Goal: Use online tool/utility: Utilize a website feature to perform a specific function

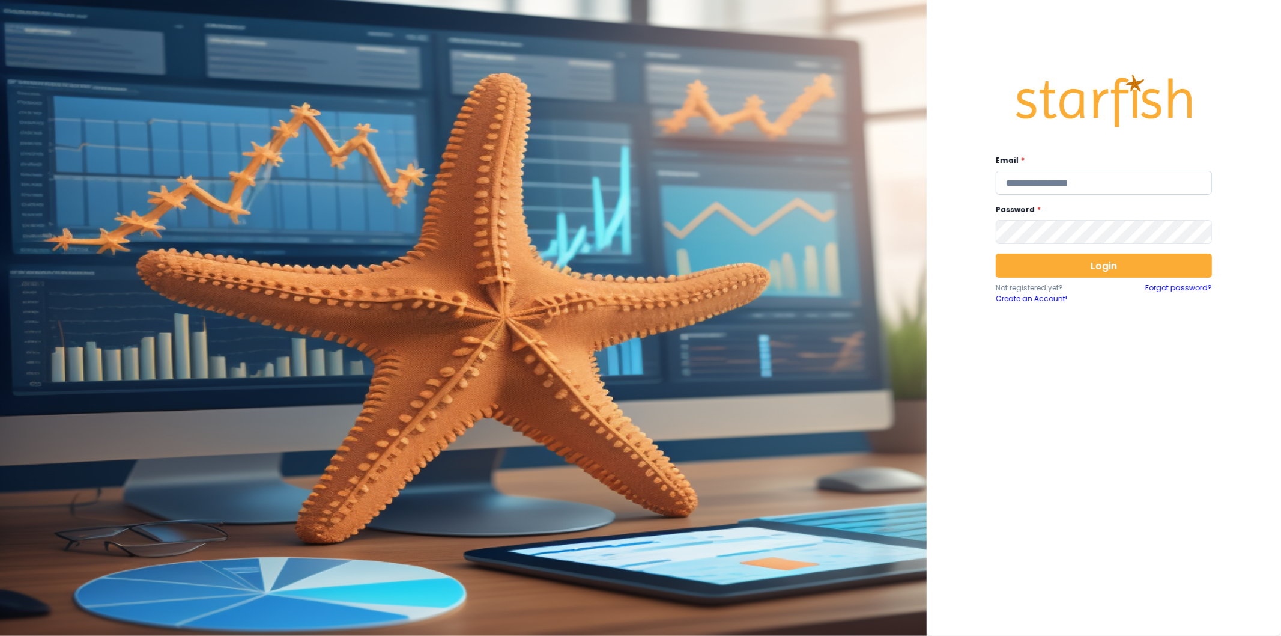
click at [1072, 188] on input "email" at bounding box center [1104, 183] width 216 height 24
type input "**********"
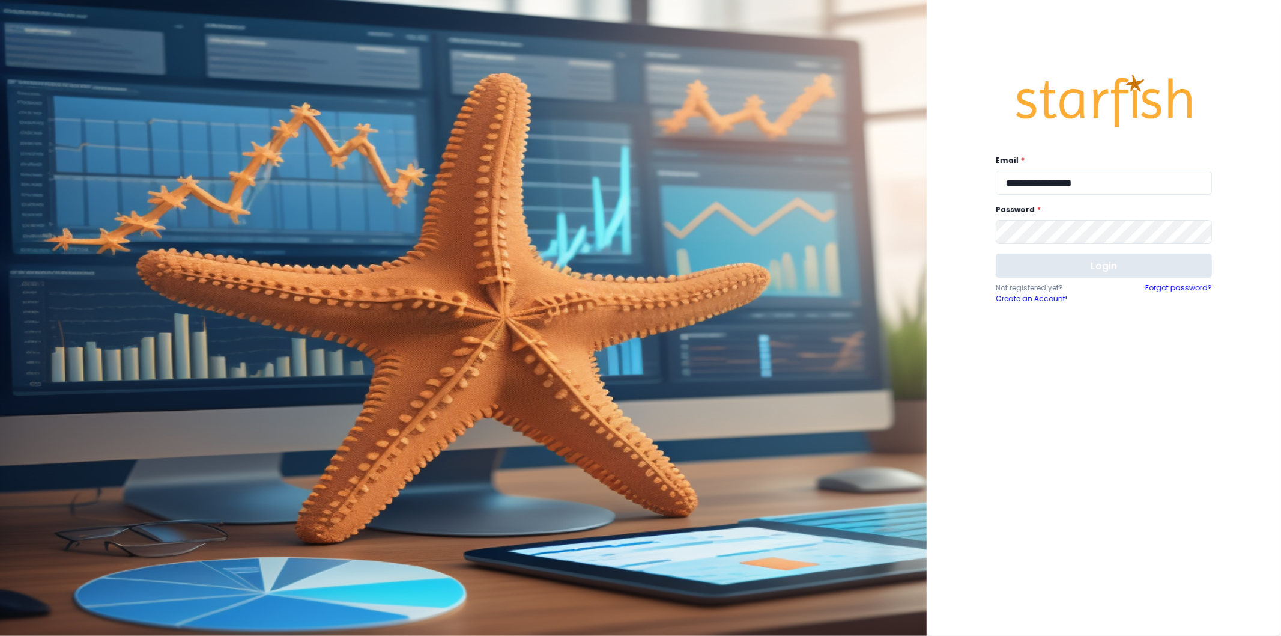
click at [1054, 267] on button "Login" at bounding box center [1104, 265] width 216 height 24
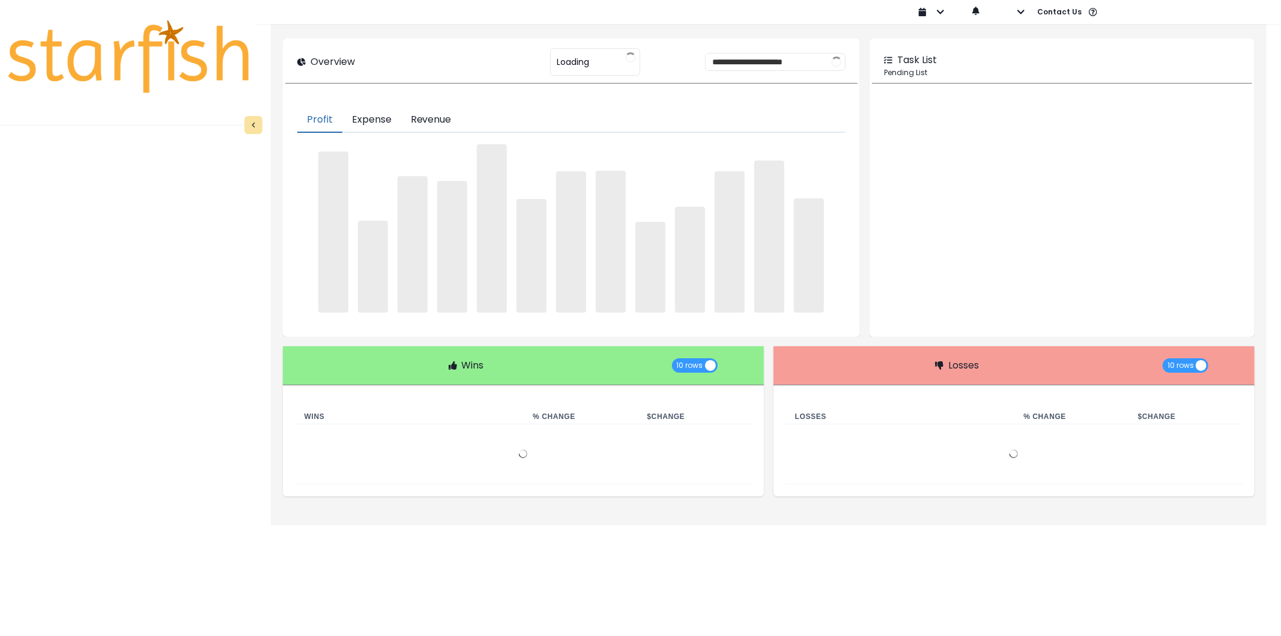
type input "********"
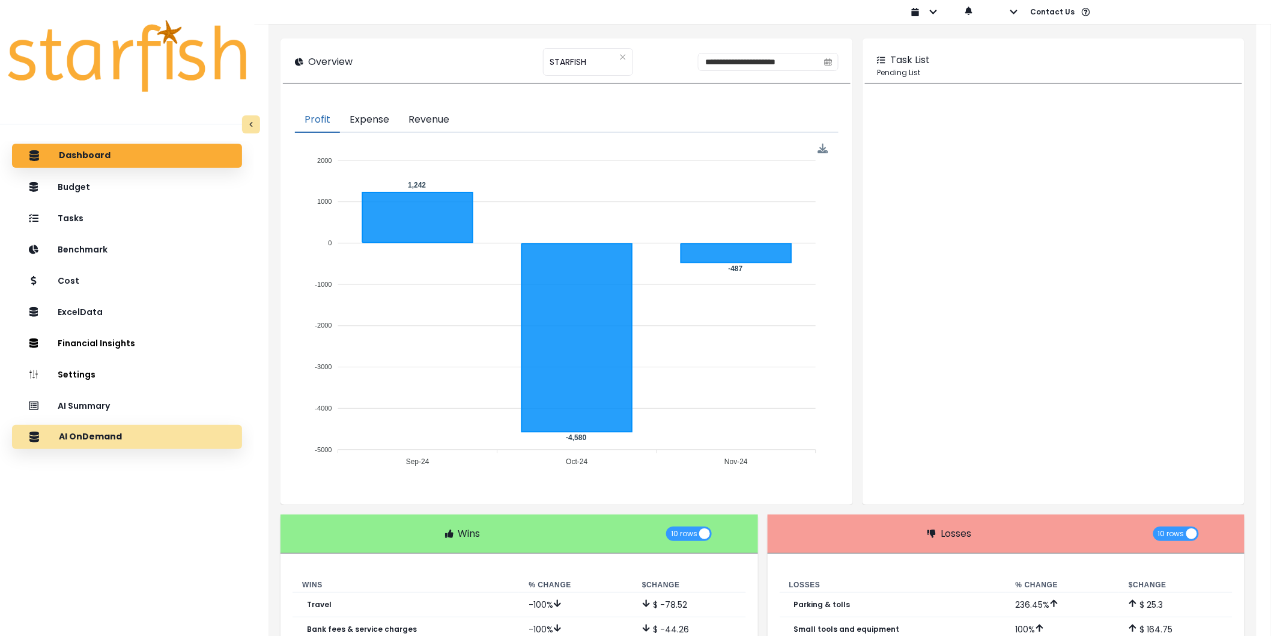
click at [121, 428] on div "AI OnDemand" at bounding box center [127, 436] width 211 height 25
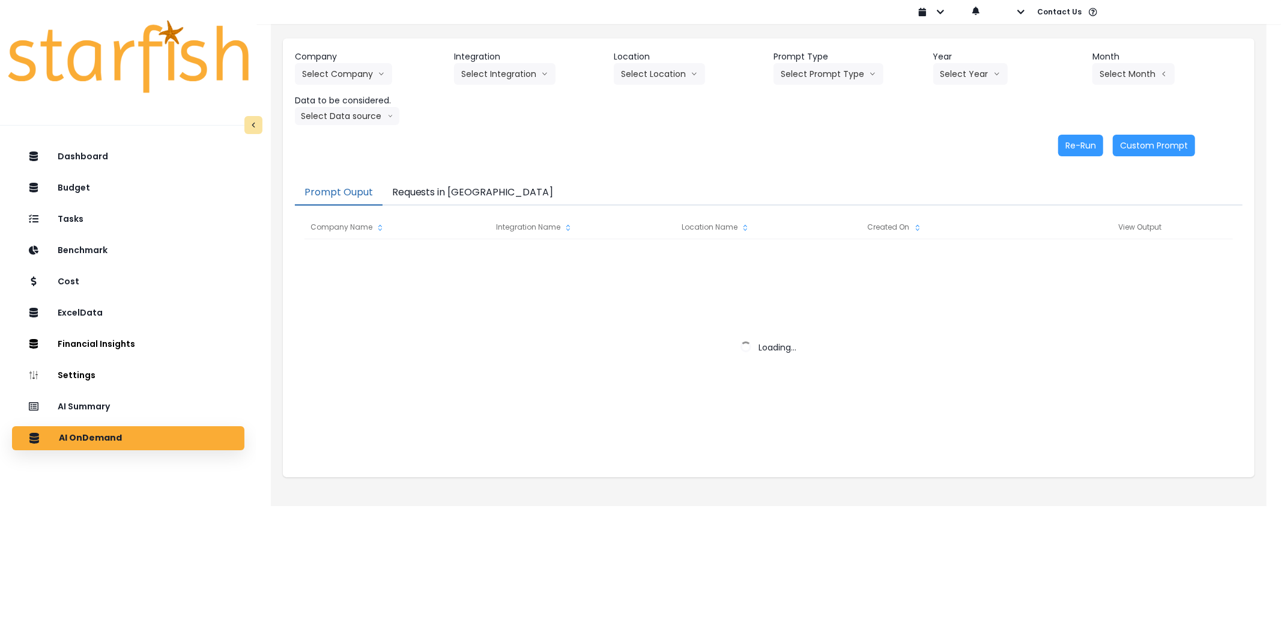
click at [461, 196] on button "Requests in [GEOGRAPHIC_DATA]" at bounding box center [473, 192] width 181 height 25
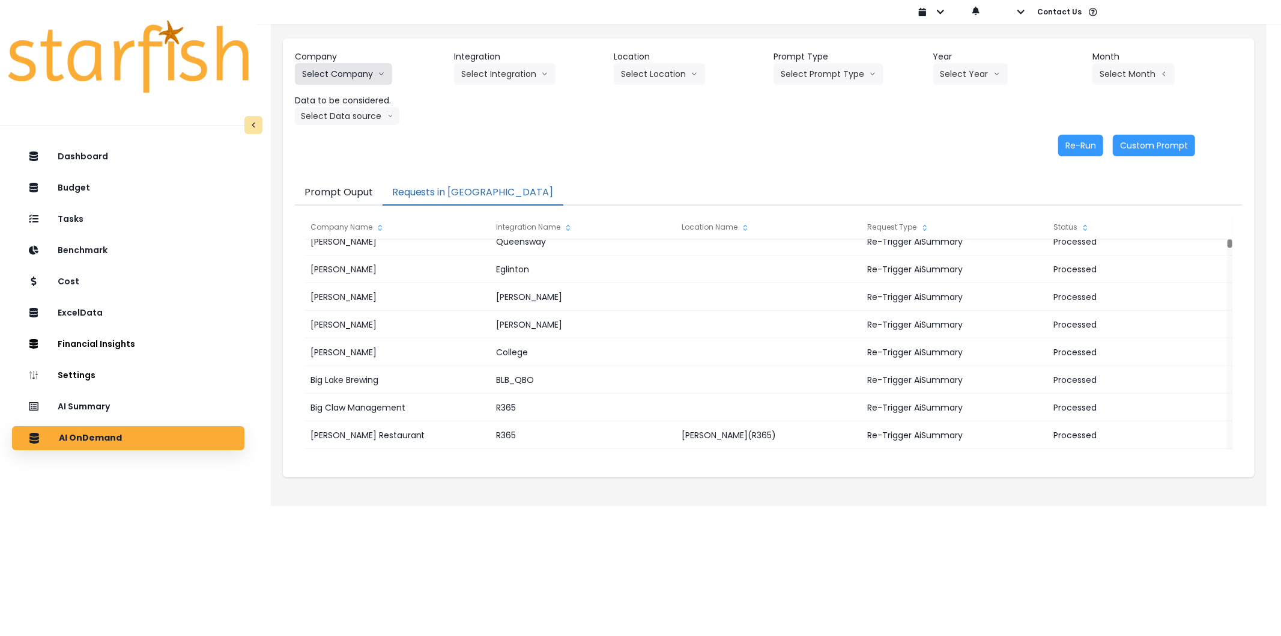
click at [324, 77] on button "Select Company" at bounding box center [343, 74] width 97 height 22
click at [375, 71] on button "Select Company" at bounding box center [343, 74] width 97 height 22
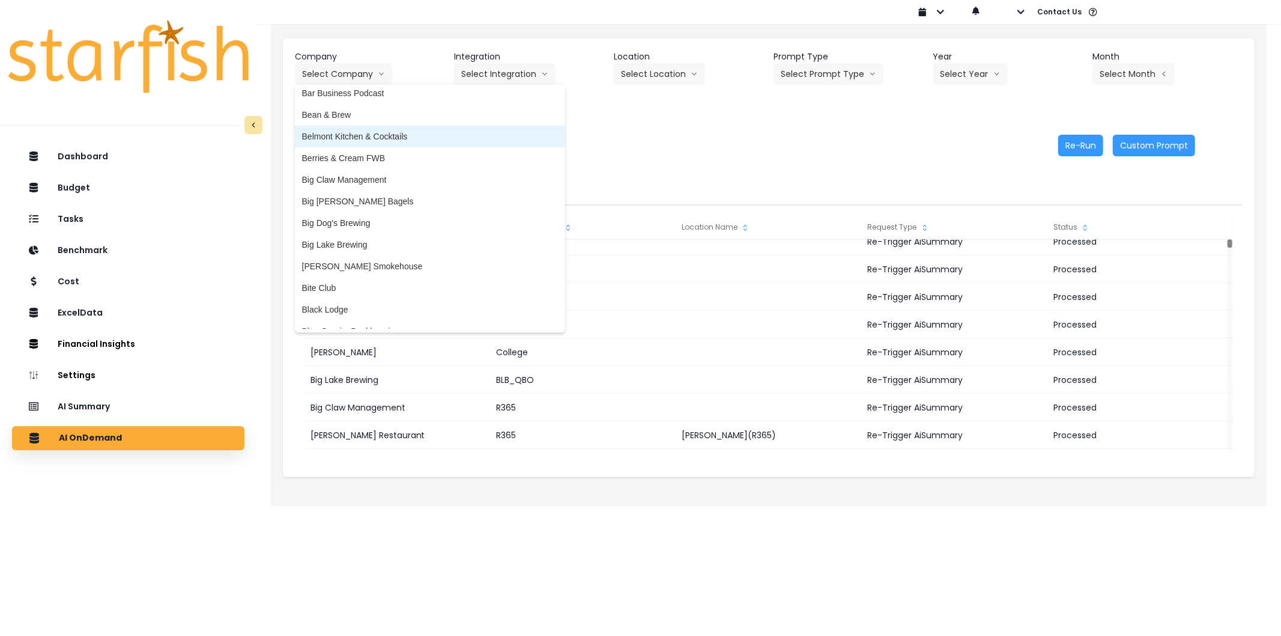
scroll to position [133, 0]
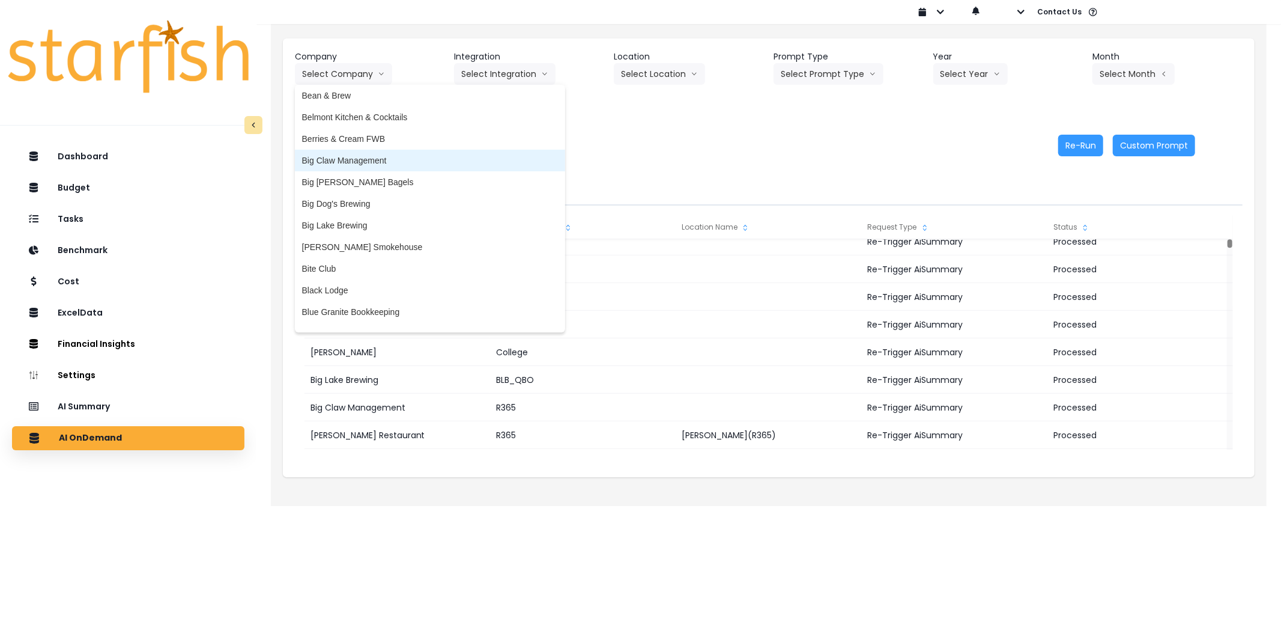
click at [357, 160] on span "Big Claw Management" at bounding box center [430, 160] width 256 height 12
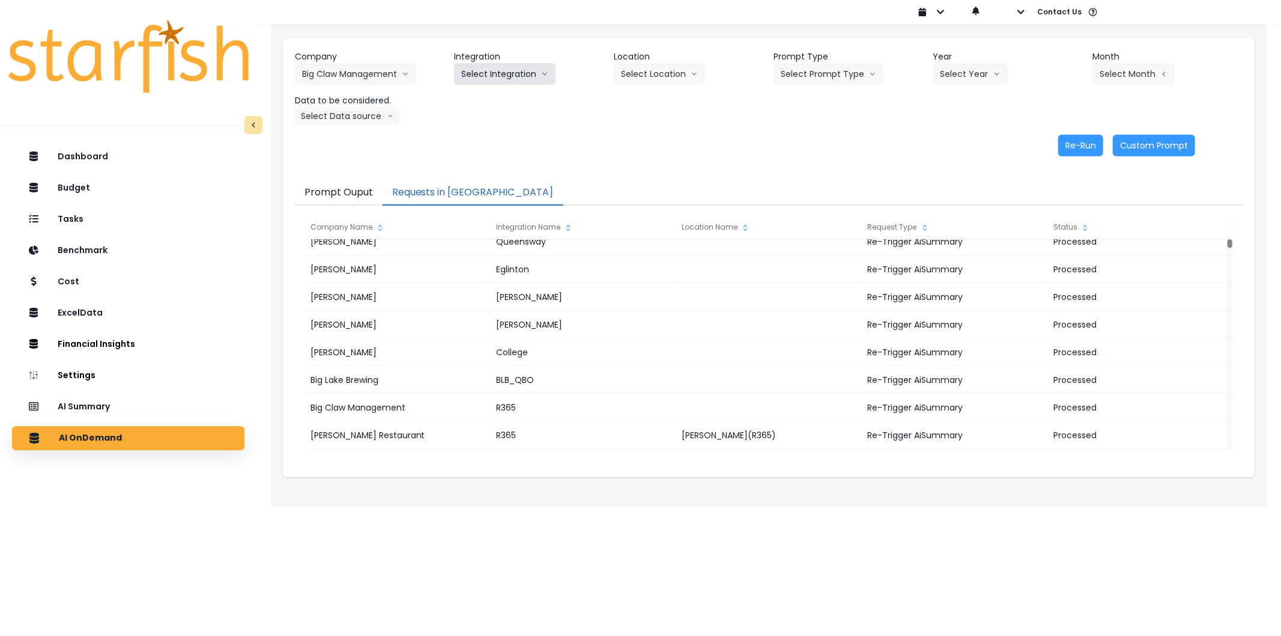
click at [505, 71] on button "Select Integration" at bounding box center [505, 74] width 102 height 22
click at [479, 97] on span "R365" at bounding box center [471, 99] width 20 height 12
click at [824, 67] on button "Select Prompt Type" at bounding box center [829, 74] width 110 height 22
click at [815, 135] on li "Error Task" at bounding box center [815, 143] width 82 height 22
click at [953, 76] on button "Select Year" at bounding box center [970, 74] width 74 height 22
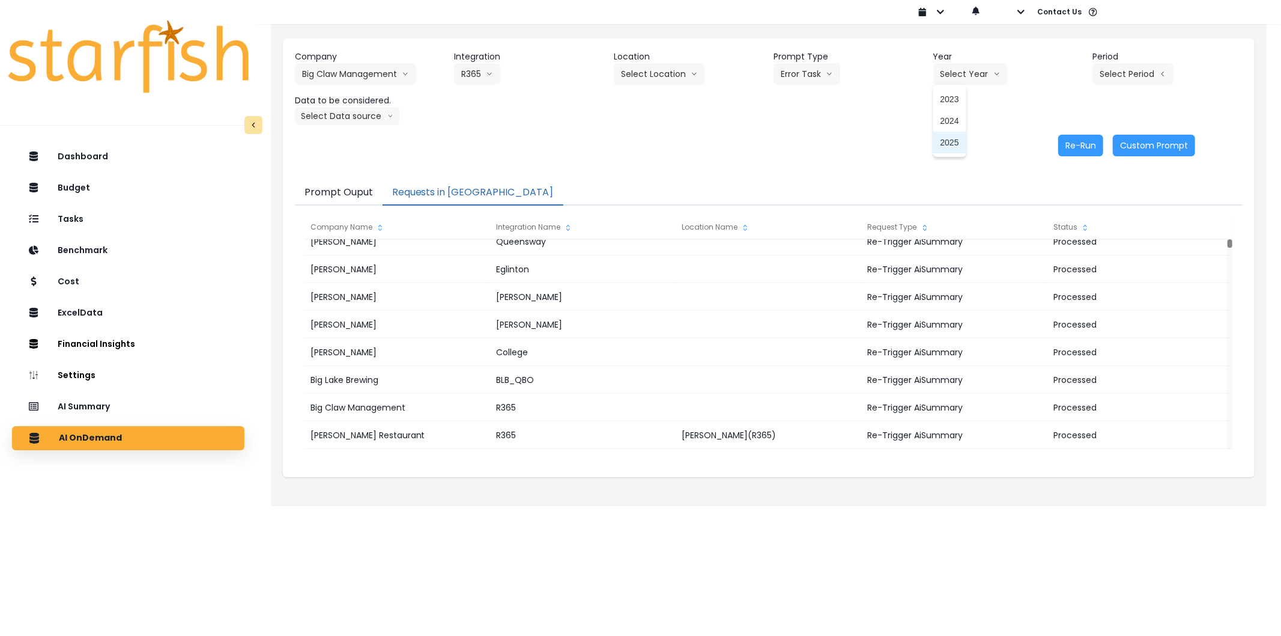
click at [946, 147] on span "2025" at bounding box center [950, 142] width 19 height 12
click at [1128, 67] on button "Select Period" at bounding box center [1133, 74] width 81 height 22
click at [1073, 241] on li "P9" at bounding box center [1077, 251] width 29 height 22
click at [377, 115] on button "Select Data source" at bounding box center [347, 116] width 105 height 18
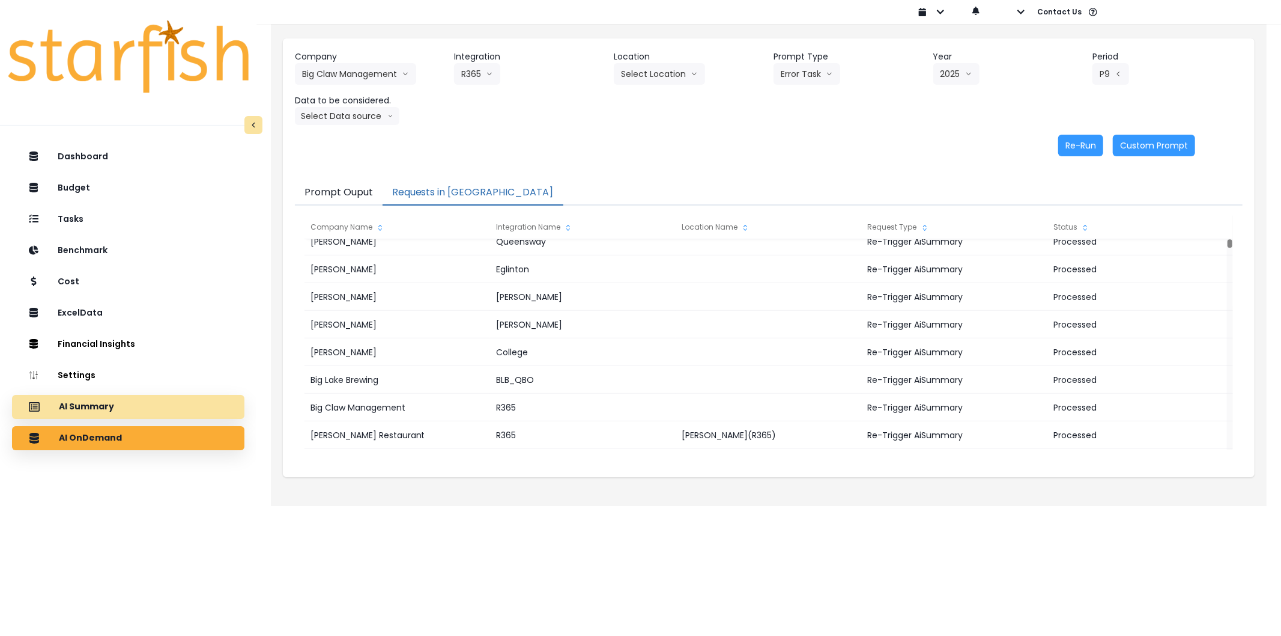
click at [133, 407] on div "AI Summary" at bounding box center [128, 406] width 213 height 25
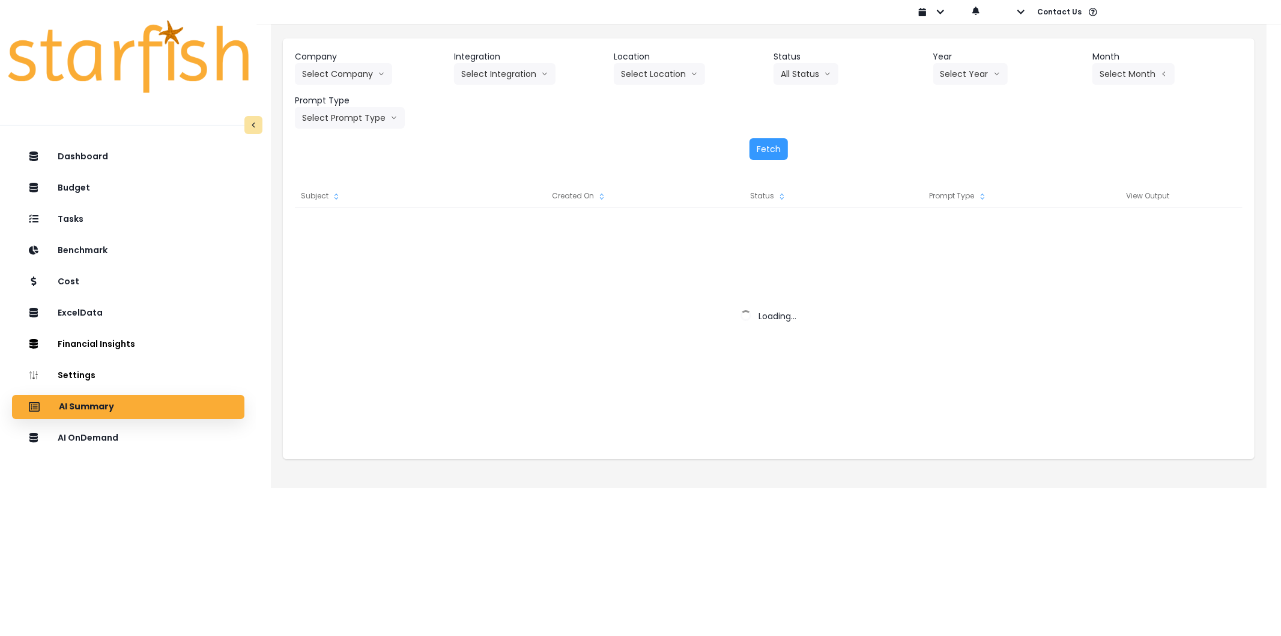
click at [362, 56] on header "Company" at bounding box center [370, 56] width 150 height 13
click at [365, 62] on header "Company" at bounding box center [370, 56] width 150 height 13
click at [365, 66] on button "Select Company" at bounding box center [343, 74] width 97 height 22
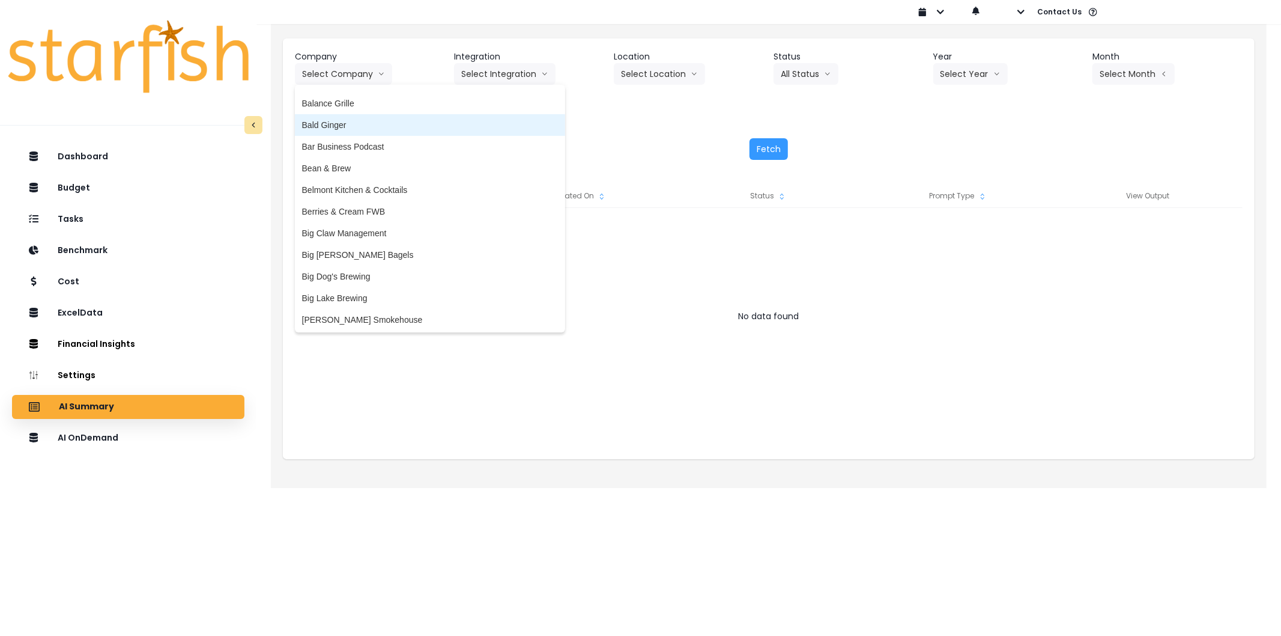
scroll to position [67, 0]
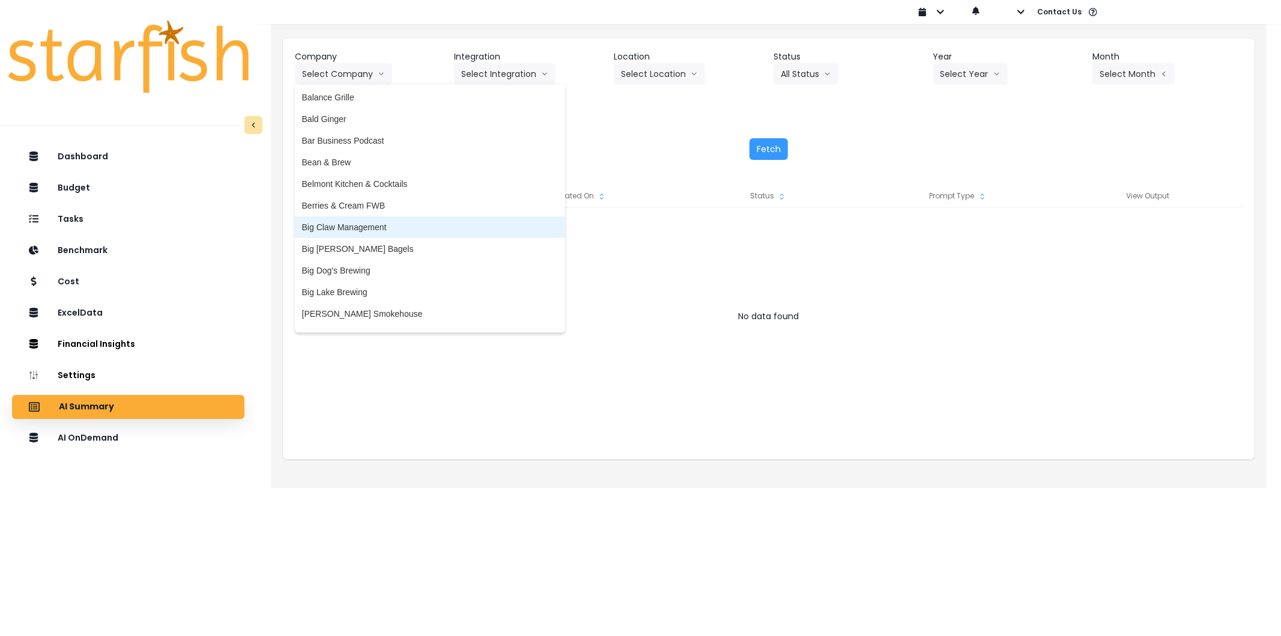
click at [359, 223] on span "Big Claw Management" at bounding box center [430, 227] width 256 height 12
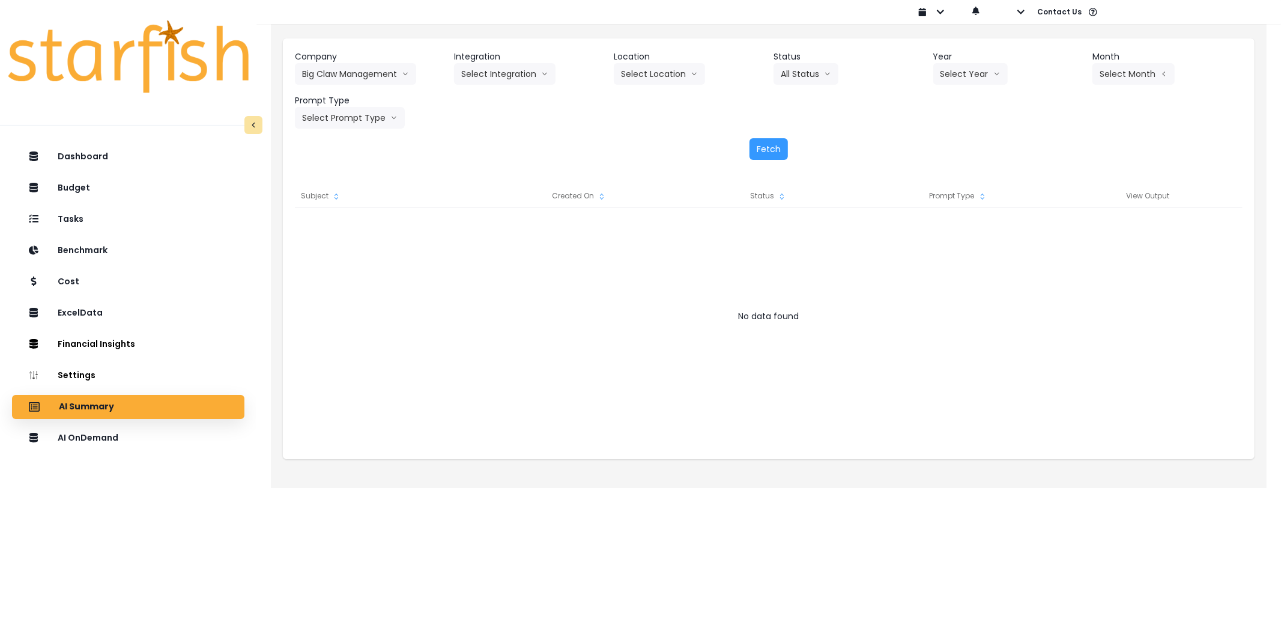
click at [488, 94] on div "Company Big Claw Management 86 Costs Asti Bagel Cafe Balance Grille Bald Ginger…" at bounding box center [769, 89] width 948 height 78
click at [497, 80] on button "Select Integration" at bounding box center [505, 74] width 102 height 22
click at [473, 99] on span "R365" at bounding box center [471, 99] width 20 height 12
drag, startPoint x: 1029, startPoint y: 72, endPoint x: 1004, endPoint y: 74, distance: 25.3
click at [1026, 72] on div "Year Select Year [DATE] 2024 2025" at bounding box center [1008, 67] width 150 height 34
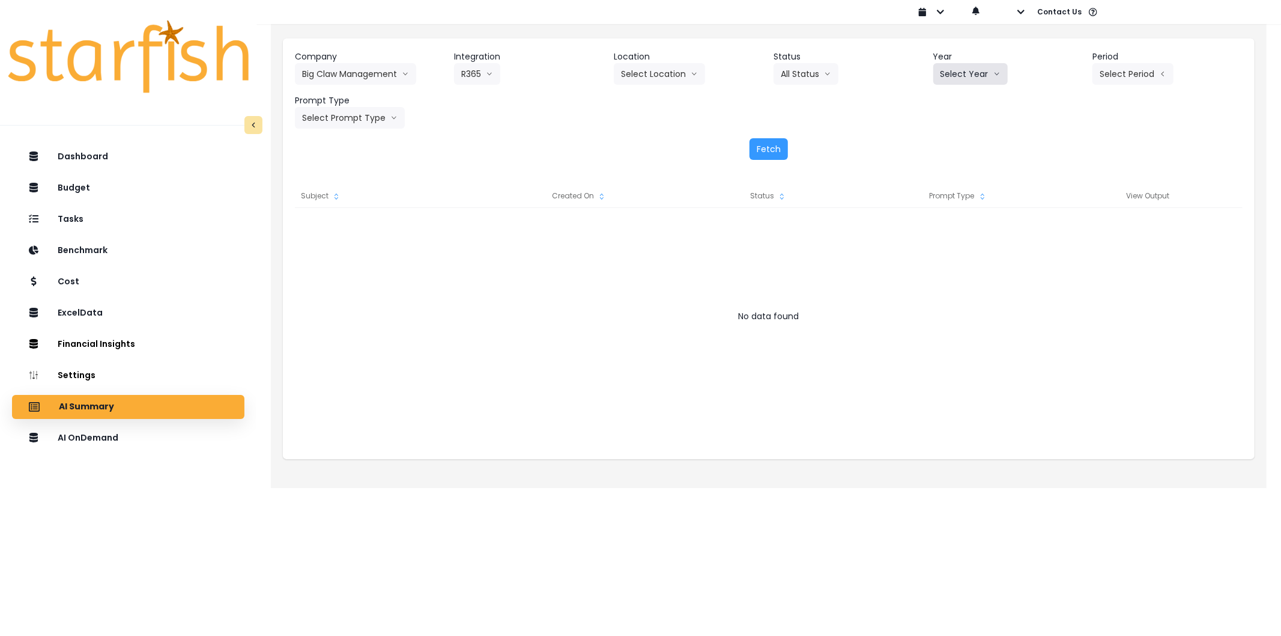
click at [969, 73] on button "Select Year" at bounding box center [970, 74] width 74 height 22
click at [941, 145] on span "2025" at bounding box center [950, 142] width 19 height 12
click at [1148, 73] on button "Select Period" at bounding box center [1133, 74] width 81 height 22
click at [1074, 250] on span "P9" at bounding box center [1077, 250] width 15 height 12
click at [335, 123] on button "Select Prompt Type" at bounding box center [350, 118] width 110 height 22
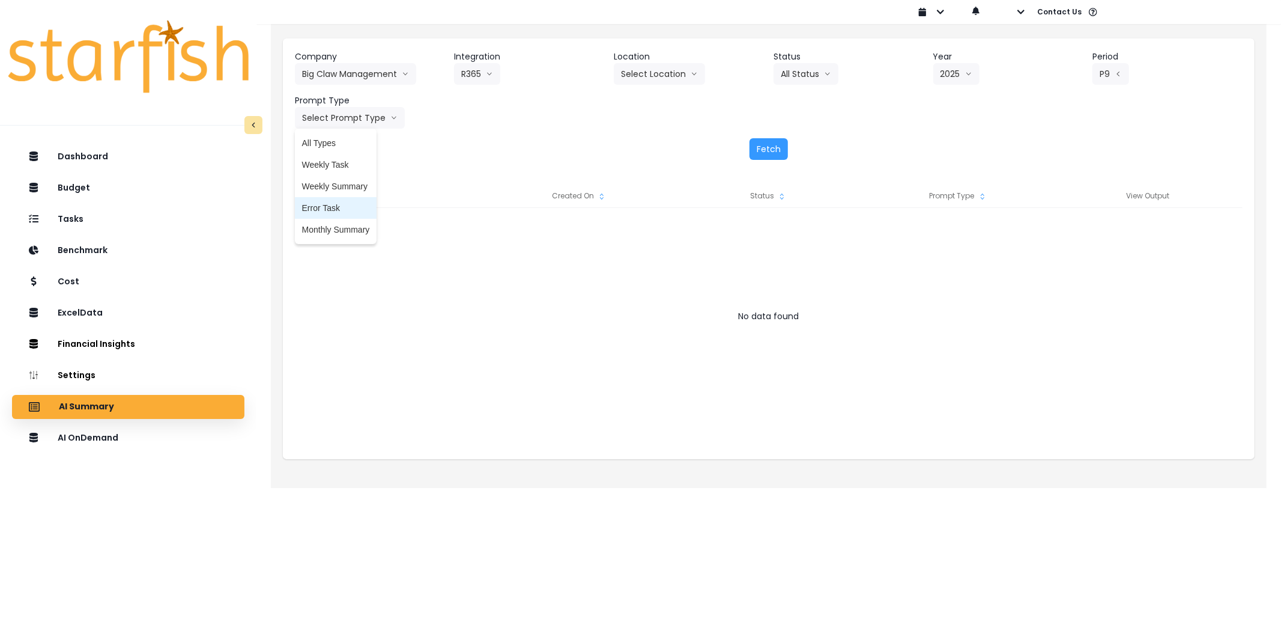
click at [332, 205] on span "Error Task" at bounding box center [336, 208] width 68 height 12
click at [760, 151] on button "Fetch" at bounding box center [769, 149] width 38 height 22
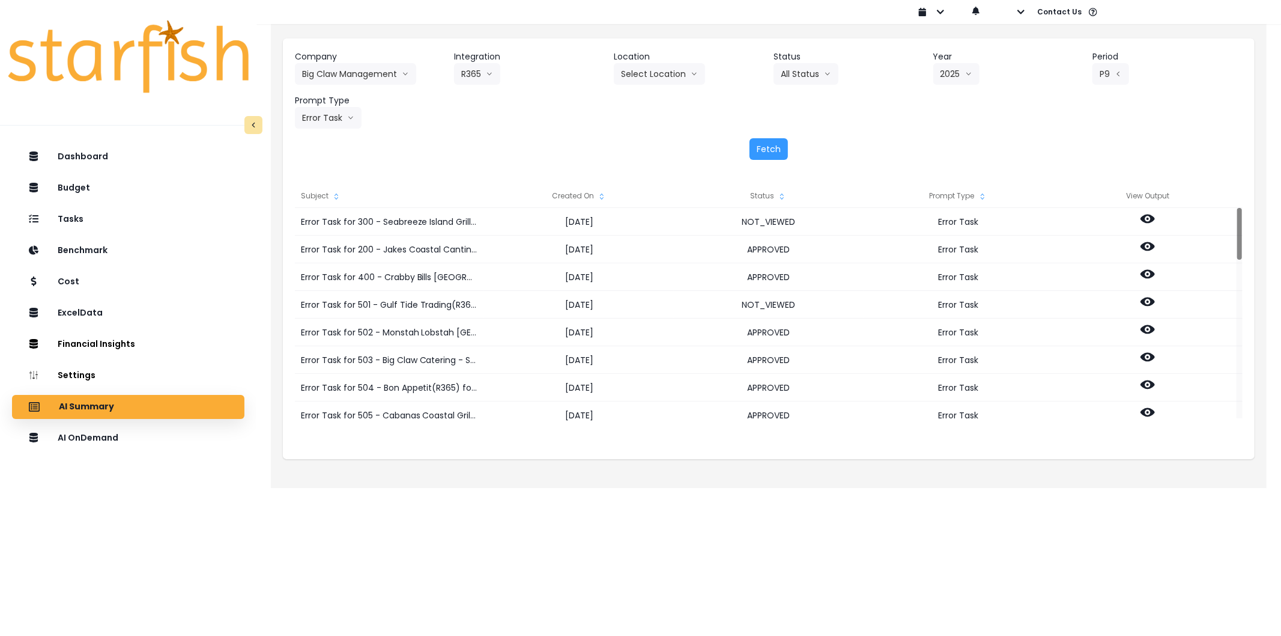
click at [597, 196] on icon "sort" at bounding box center [602, 197] width 10 height 10
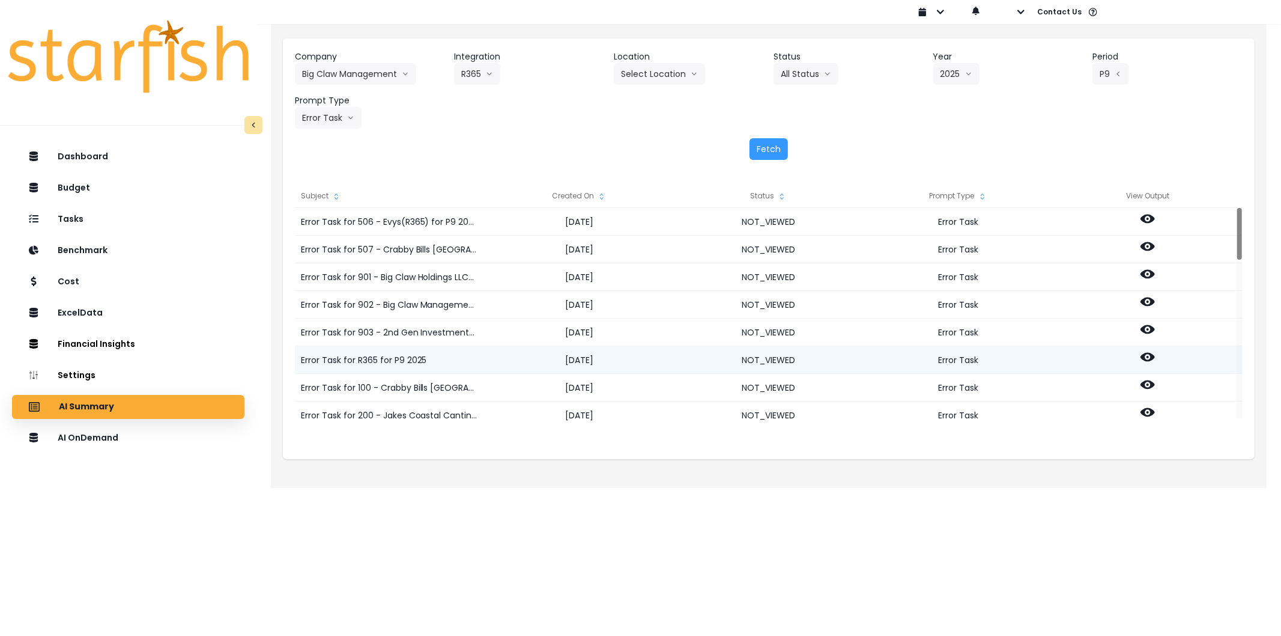
click at [1148, 357] on circle at bounding box center [1148, 357] width 2 height 2
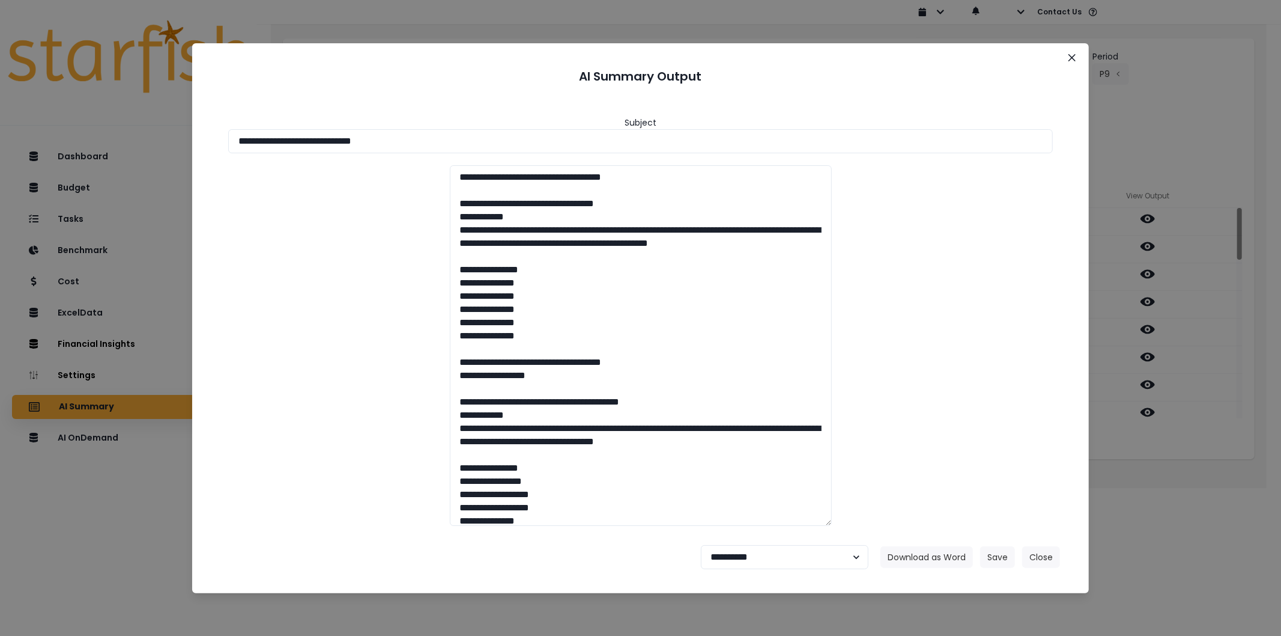
drag, startPoint x: 485, startPoint y: 145, endPoint x: 195, endPoint y: 175, distance: 292.3
click at [149, 133] on div "**********" at bounding box center [640, 318] width 1281 height 636
click at [896, 560] on button "Download as Word" at bounding box center [927, 557] width 93 height 22
click at [824, 568] on select "**********" at bounding box center [785, 557] width 168 height 24
select select "********"
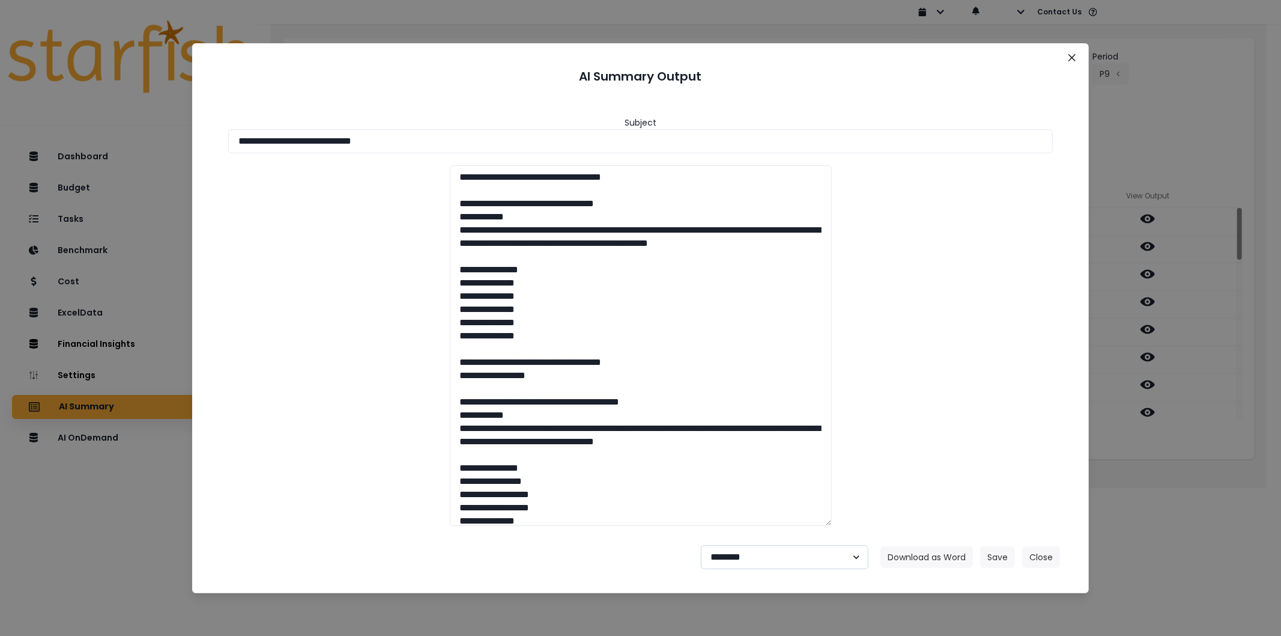
click at [701, 545] on select "**********" at bounding box center [785, 557] width 168 height 24
click at [983, 554] on button "Save" at bounding box center [997, 557] width 35 height 22
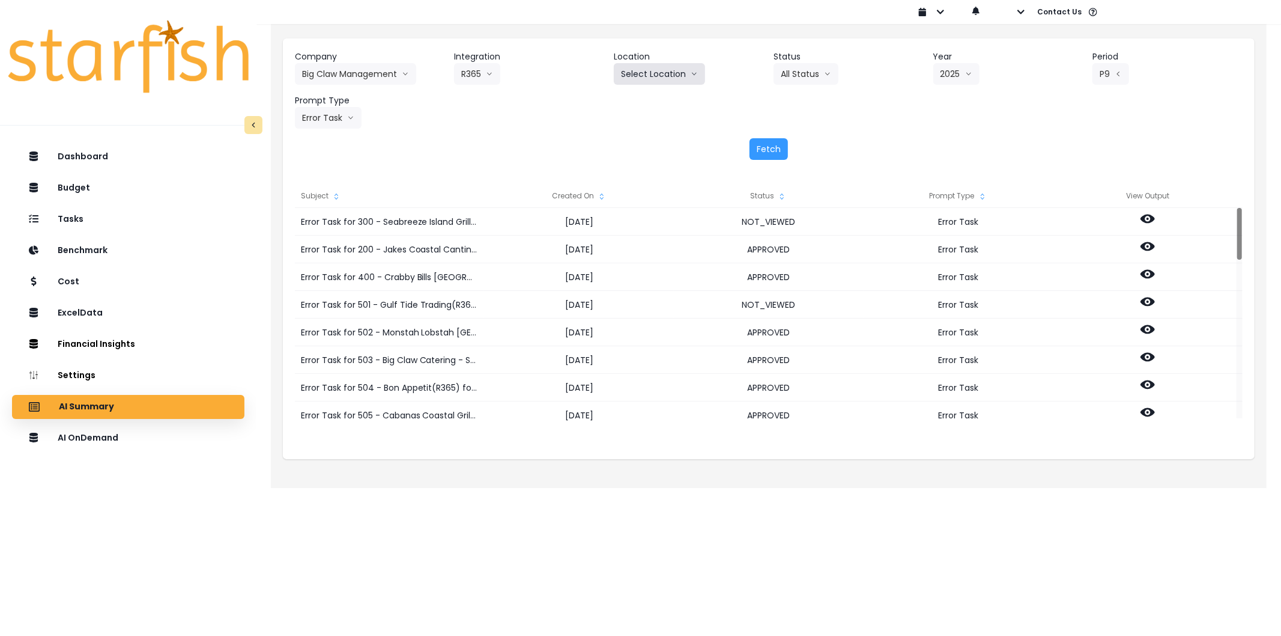
click at [664, 66] on button "Select Location" at bounding box center [659, 74] width 91 height 22
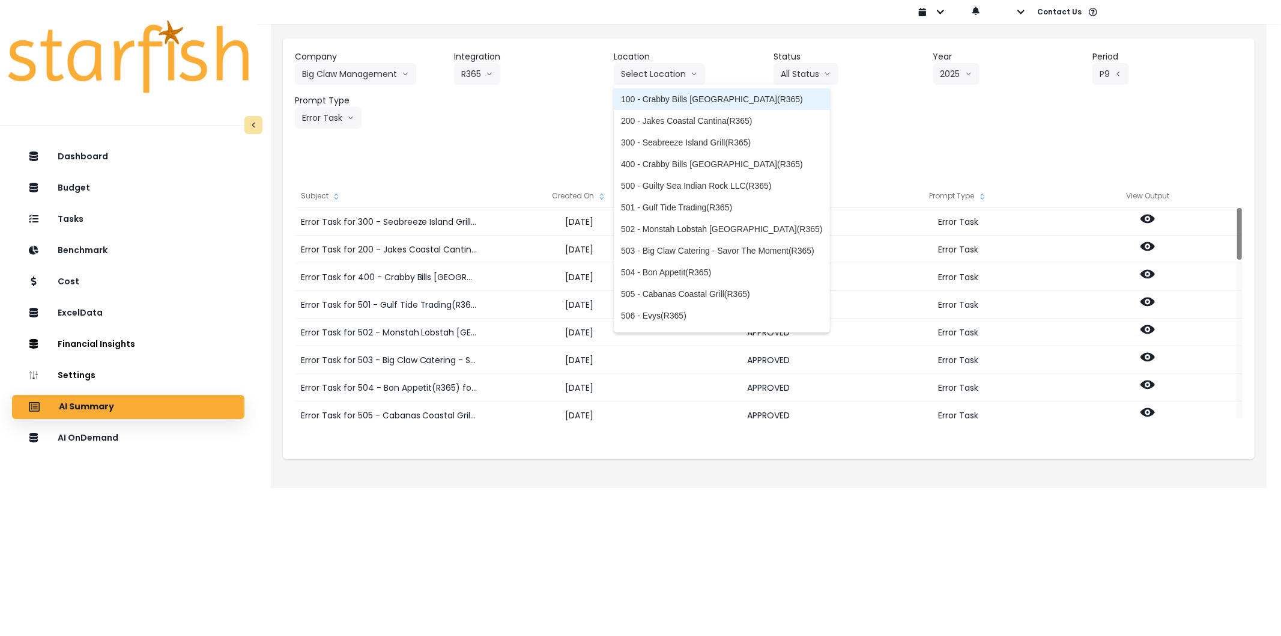
click at [677, 99] on span "100 - Crabby Bills [GEOGRAPHIC_DATA](R365)" at bounding box center [722, 99] width 202 height 12
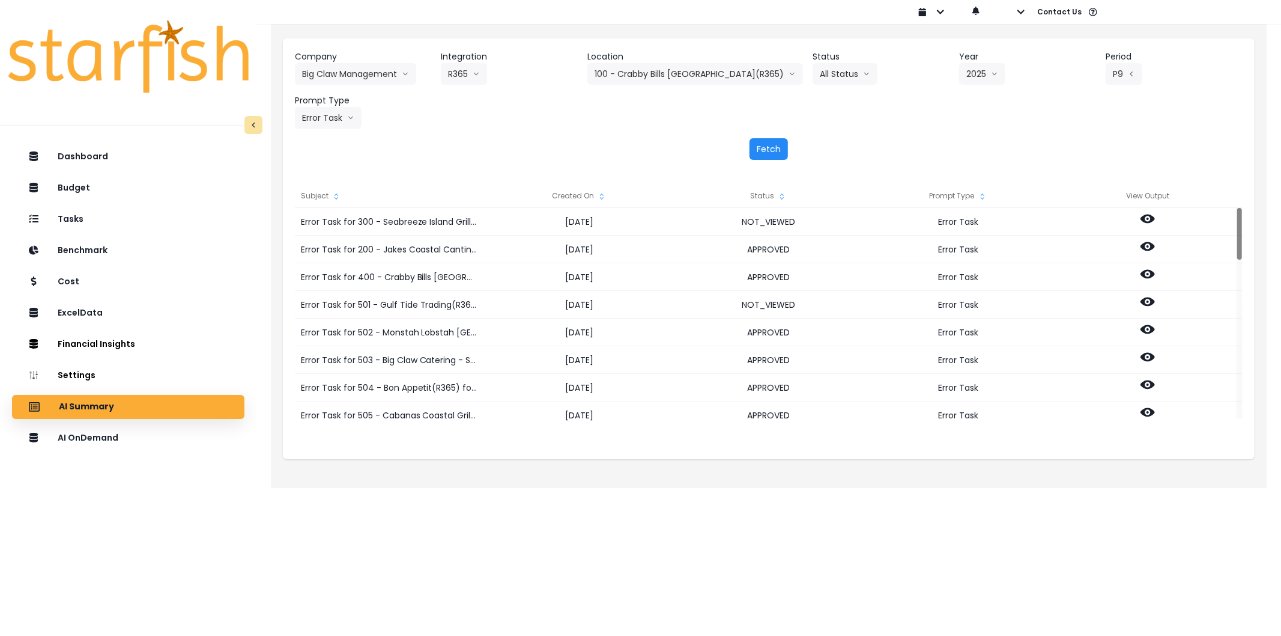
click at [770, 145] on button "Fetch" at bounding box center [769, 149] width 38 height 22
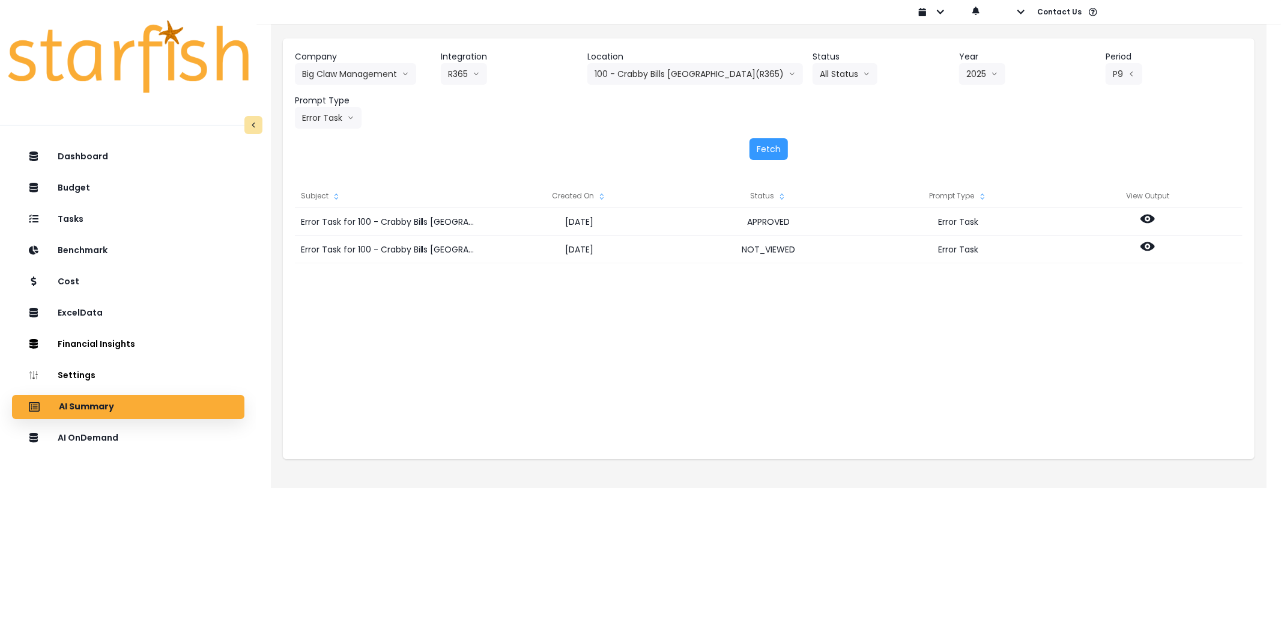
click at [603, 193] on icon "sort" at bounding box center [602, 197] width 10 height 10
click at [598, 194] on icon "sort up" at bounding box center [602, 197] width 10 height 10
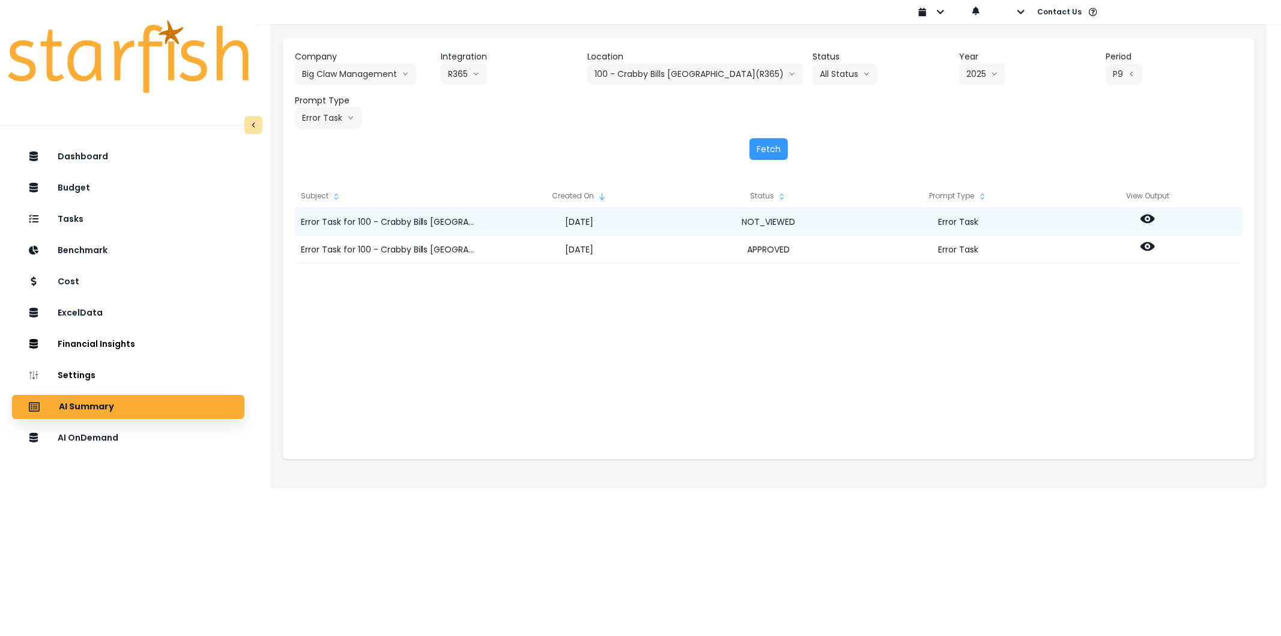
click at [1149, 218] on icon at bounding box center [1148, 218] width 14 height 14
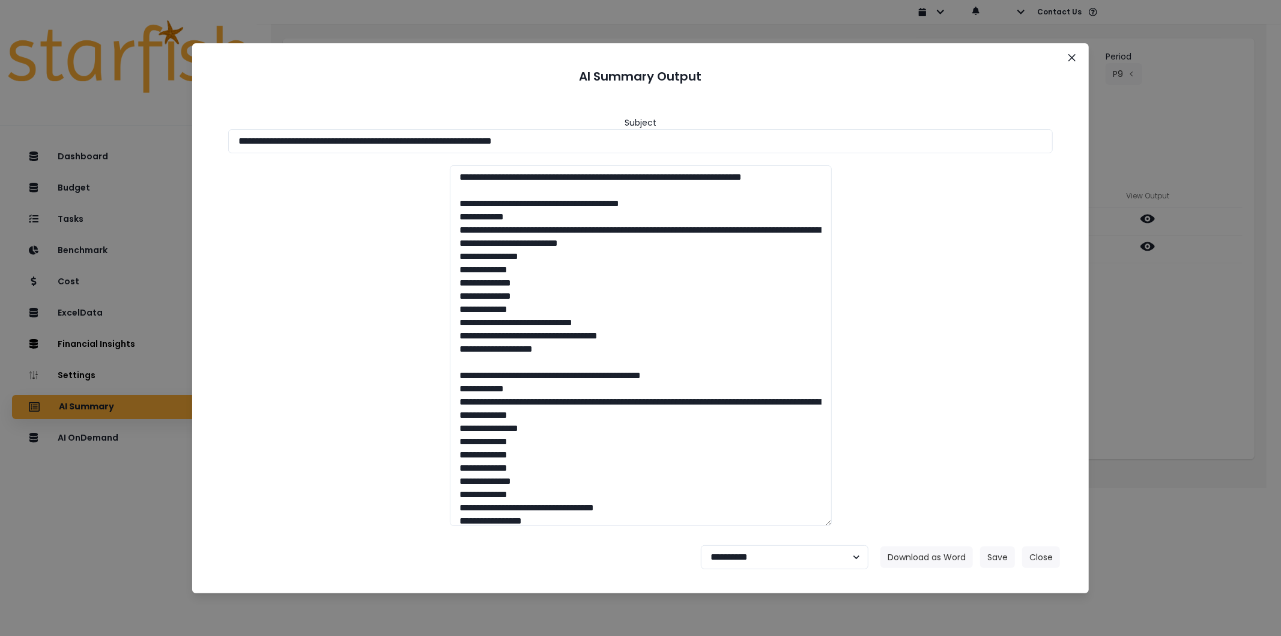
drag, startPoint x: 603, startPoint y: 141, endPoint x: 75, endPoint y: 129, distance: 527.6
click at [75, 129] on div "**********" at bounding box center [640, 318] width 1281 height 636
click at [921, 554] on button "Download as Word" at bounding box center [927, 557] width 93 height 22
click at [831, 559] on select "**********" at bounding box center [785, 557] width 168 height 24
select select "******"
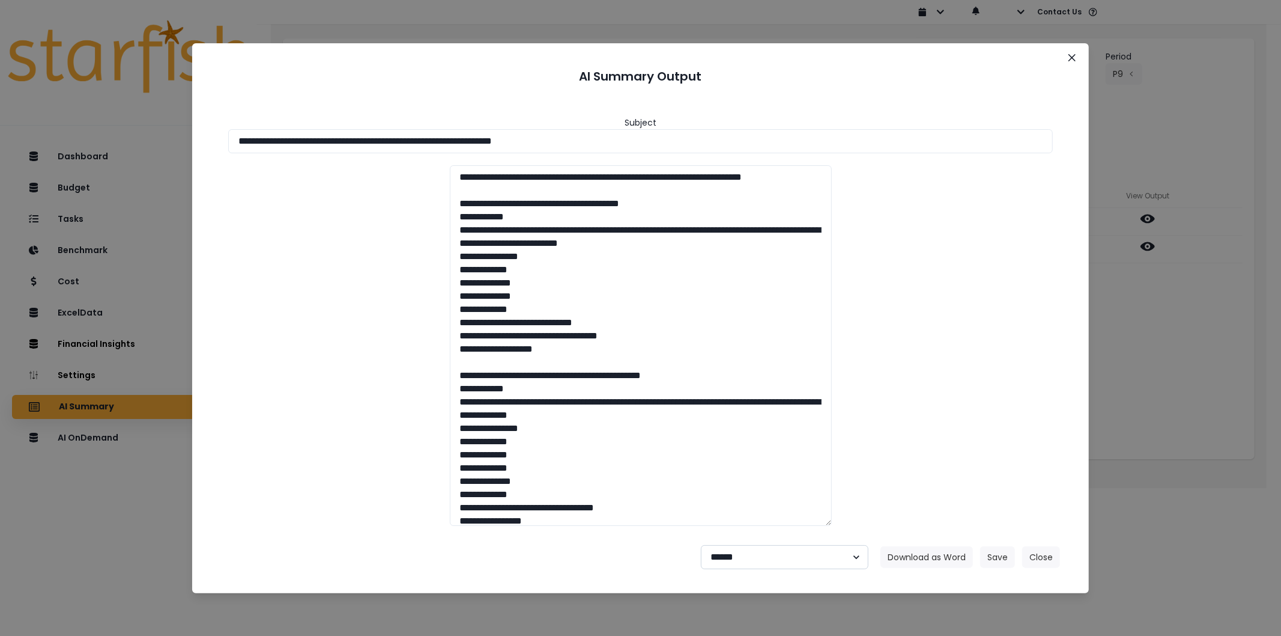
click at [701, 545] on select "**********" at bounding box center [785, 557] width 168 height 24
click at [995, 556] on button "Save" at bounding box center [997, 557] width 35 height 22
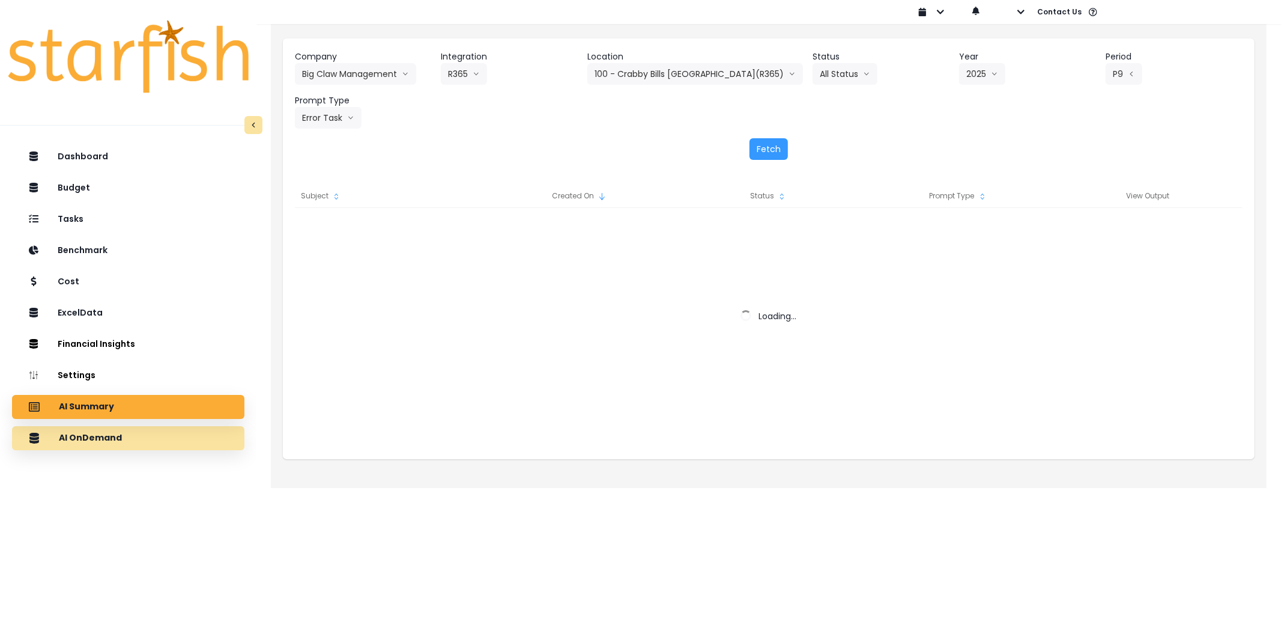
click at [128, 437] on div "AI OnDemand" at bounding box center [128, 437] width 213 height 25
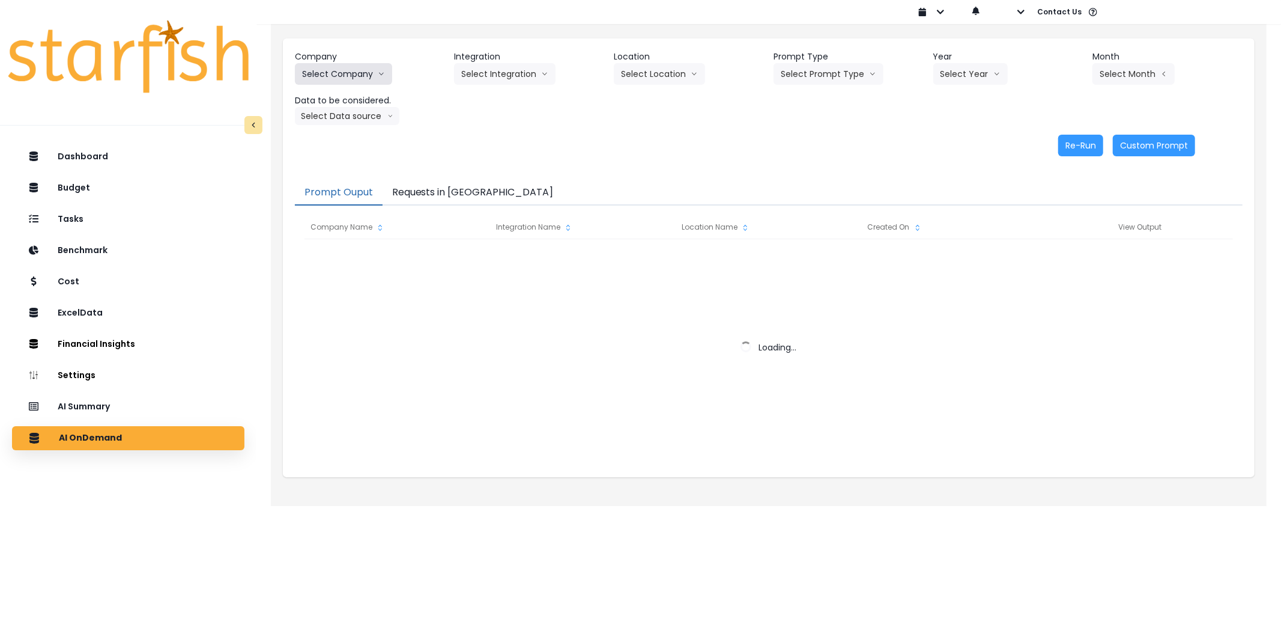
click at [357, 69] on button "Select Company" at bounding box center [343, 74] width 97 height 22
click at [333, 73] on button "Select Company" at bounding box center [343, 74] width 97 height 22
click at [338, 73] on button "Select Company" at bounding box center [343, 74] width 97 height 22
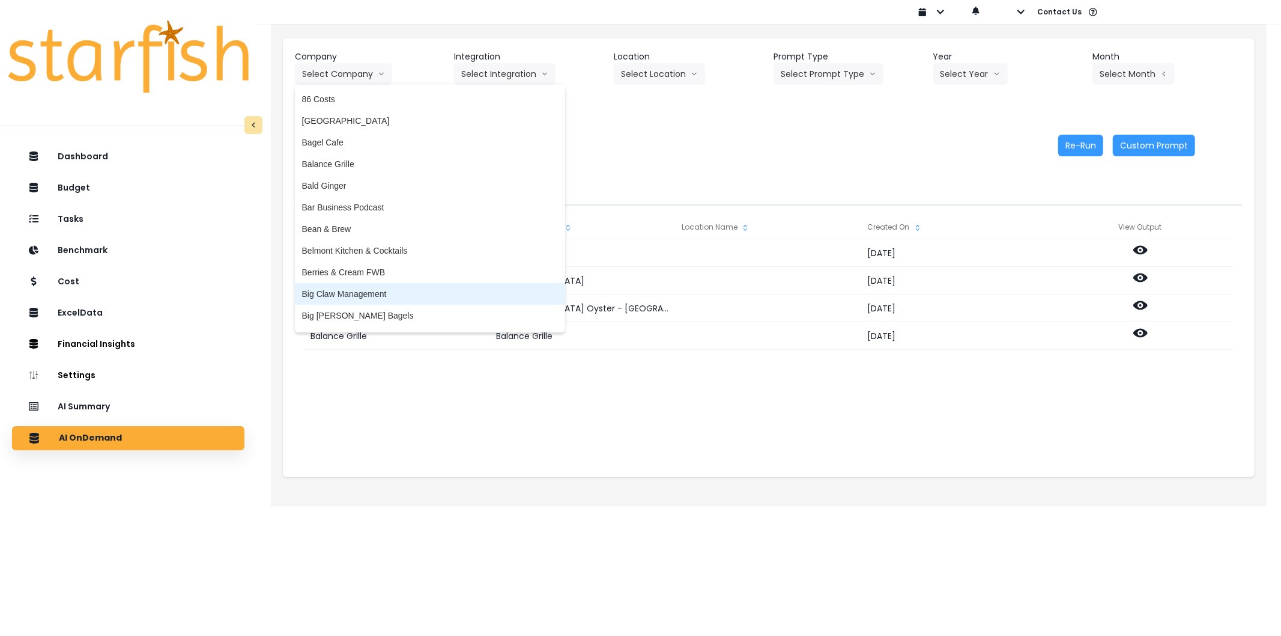
click at [387, 291] on span "Big Claw Management" at bounding box center [430, 294] width 256 height 12
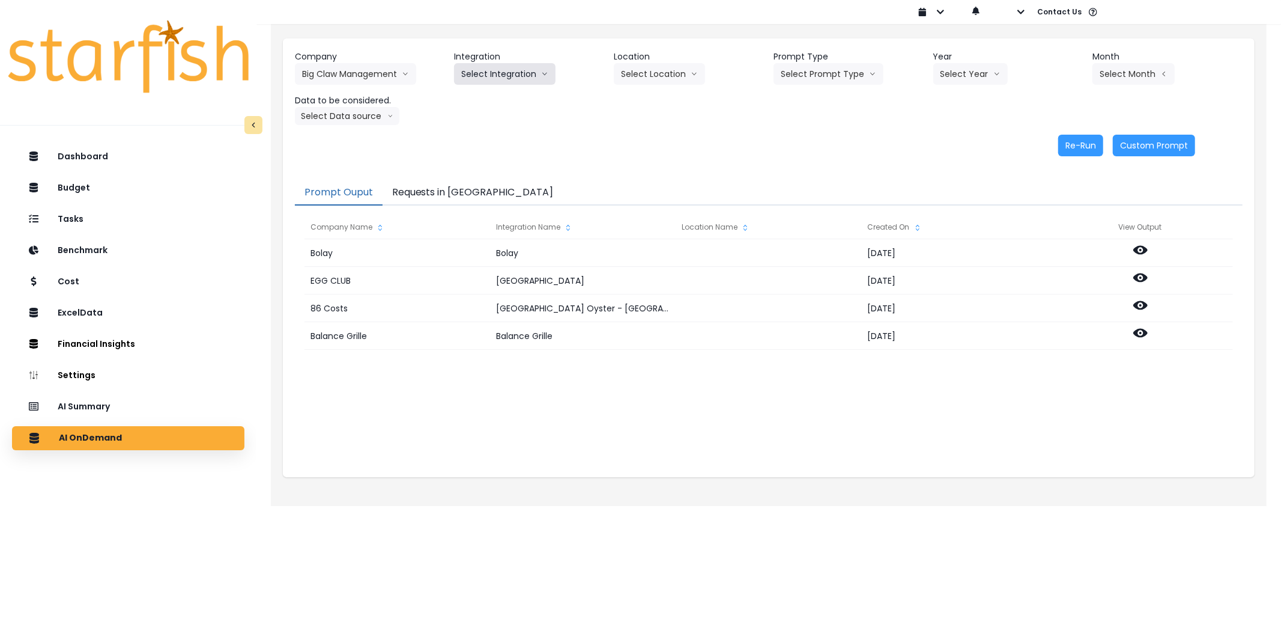
click at [484, 69] on button "Select Integration" at bounding box center [505, 74] width 102 height 22
click at [482, 101] on li "R365" at bounding box center [471, 99] width 34 height 22
click at [655, 80] on button "Select Location" at bounding box center [659, 74] width 91 height 22
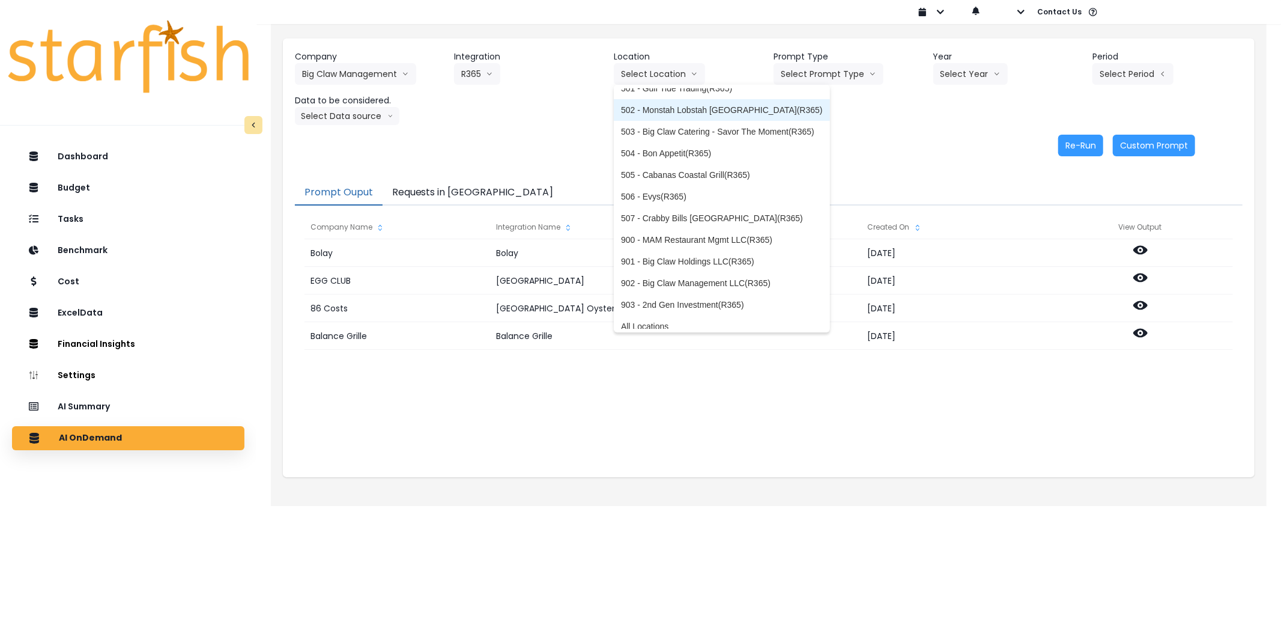
scroll to position [127, 0]
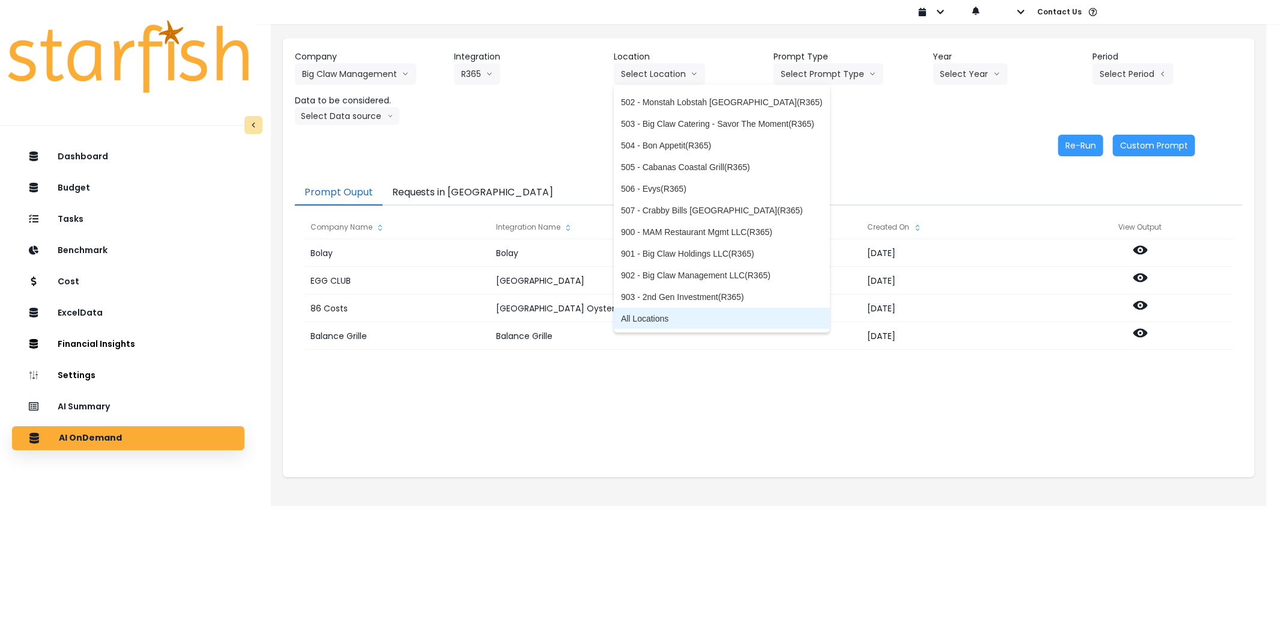
click at [687, 318] on span "All Locations" at bounding box center [722, 318] width 202 height 12
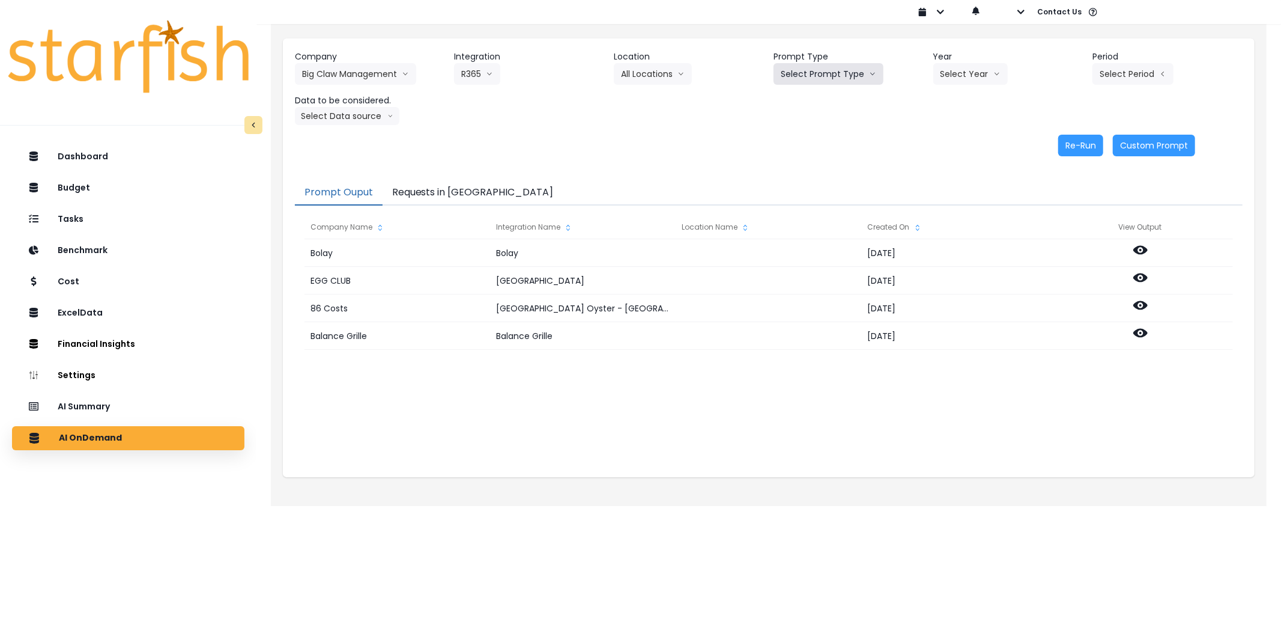
click at [815, 79] on button "Select Prompt Type" at bounding box center [829, 74] width 110 height 22
click at [802, 145] on span "Error Task" at bounding box center [815, 142] width 68 height 12
click at [960, 76] on button "Select Year" at bounding box center [970, 74] width 74 height 22
drag, startPoint x: 956, startPoint y: 136, endPoint x: 1114, endPoint y: 56, distance: 177.6
click at [958, 135] on li "2025" at bounding box center [949, 143] width 33 height 22
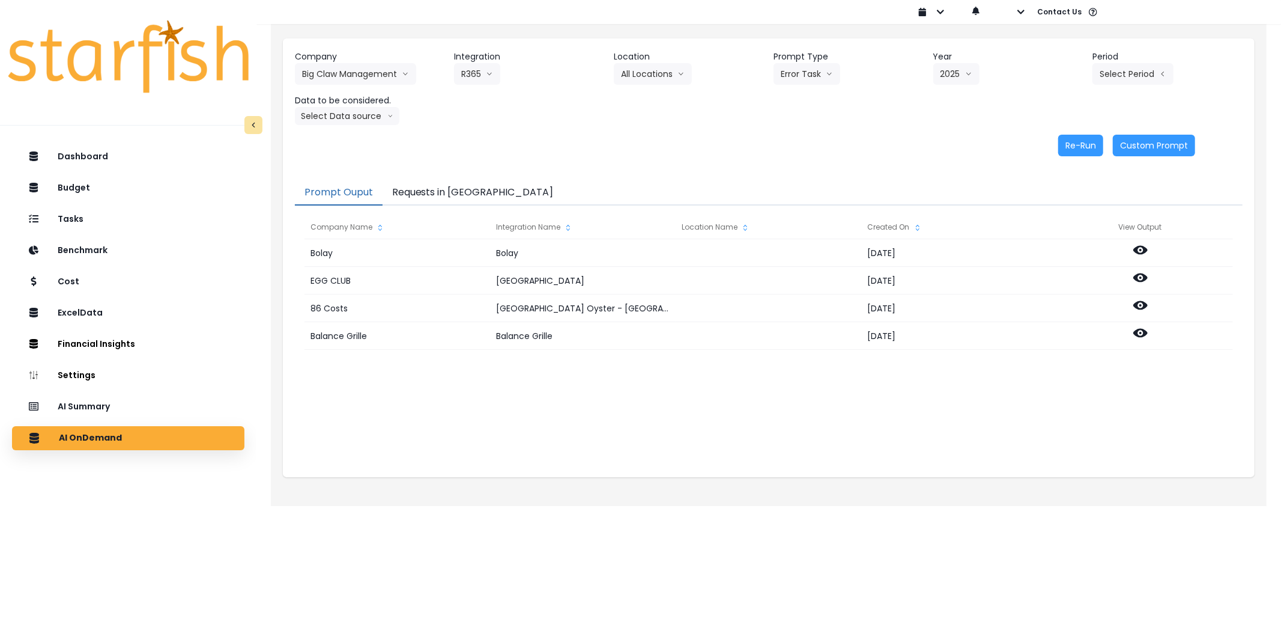
click at [1116, 55] on header "Period" at bounding box center [1168, 56] width 150 height 13
click at [1120, 70] on button "Select Period" at bounding box center [1133, 74] width 81 height 22
click at [1070, 249] on span "P9" at bounding box center [1077, 250] width 15 height 12
click at [302, 117] on button "Select Data source" at bounding box center [347, 116] width 105 height 18
click at [349, 142] on span "Comparison overtime" at bounding box center [342, 139] width 80 height 12
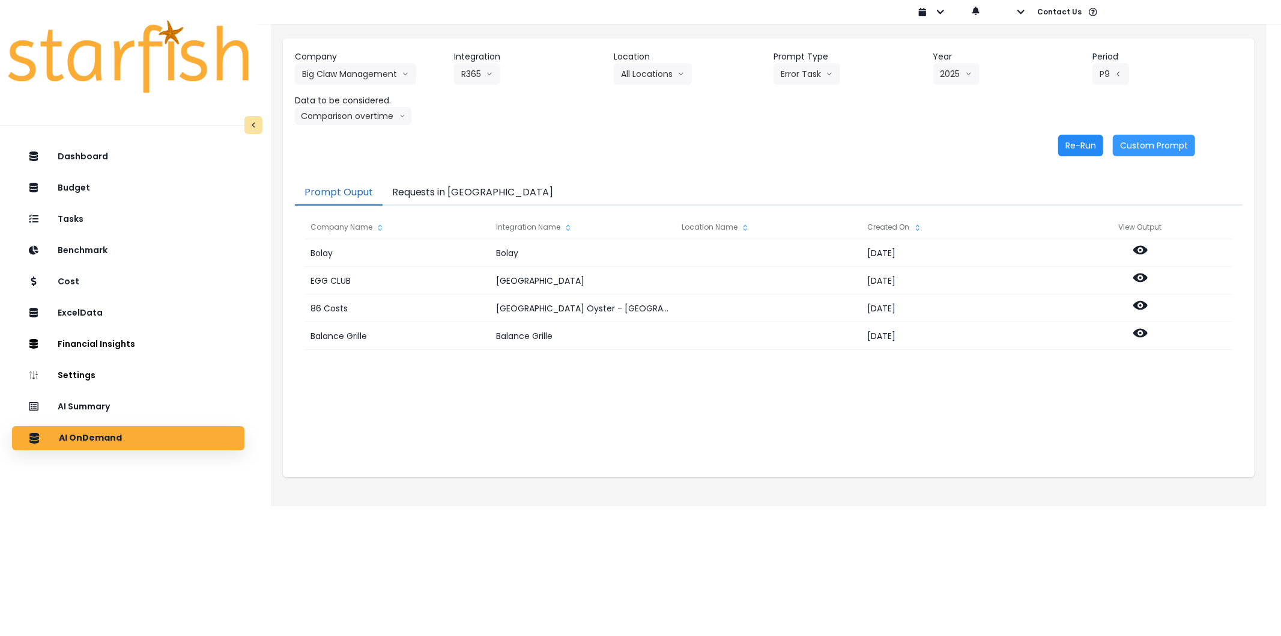
click at [1087, 145] on button "Re-Run" at bounding box center [1080, 146] width 45 height 22
click at [476, 197] on button "Requests in [GEOGRAPHIC_DATA]" at bounding box center [473, 192] width 181 height 25
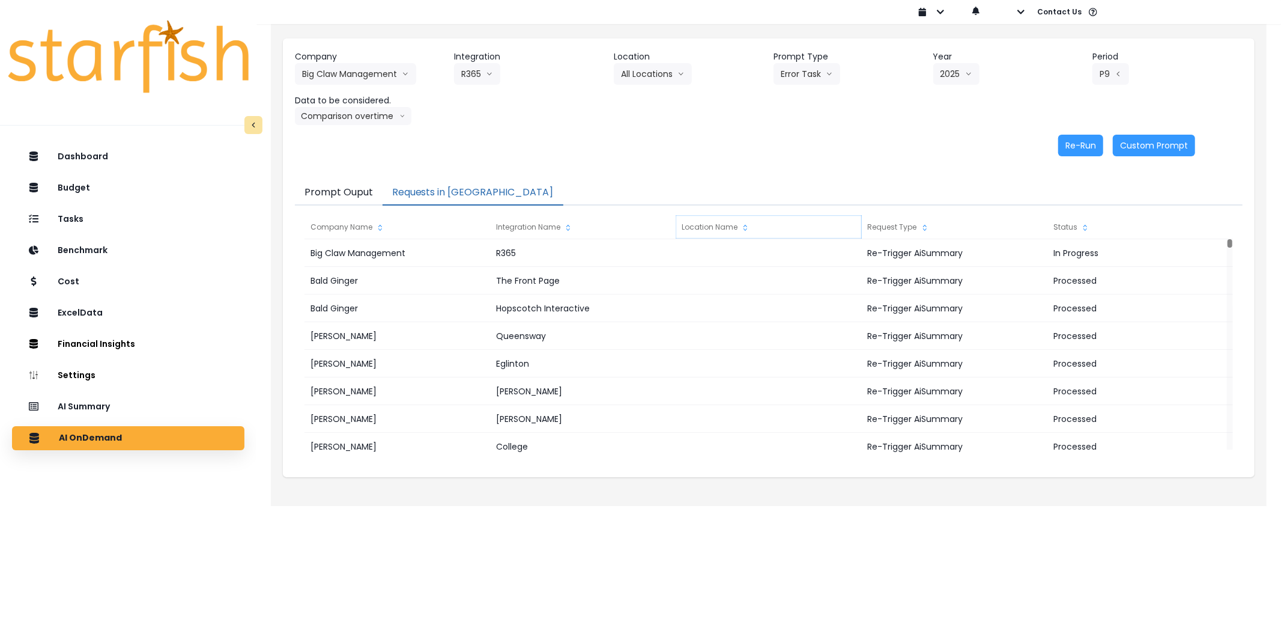
drag, startPoint x: 700, startPoint y: 217, endPoint x: 712, endPoint y: 221, distance: 12.7
